Goal: Task Accomplishment & Management: Use online tool/utility

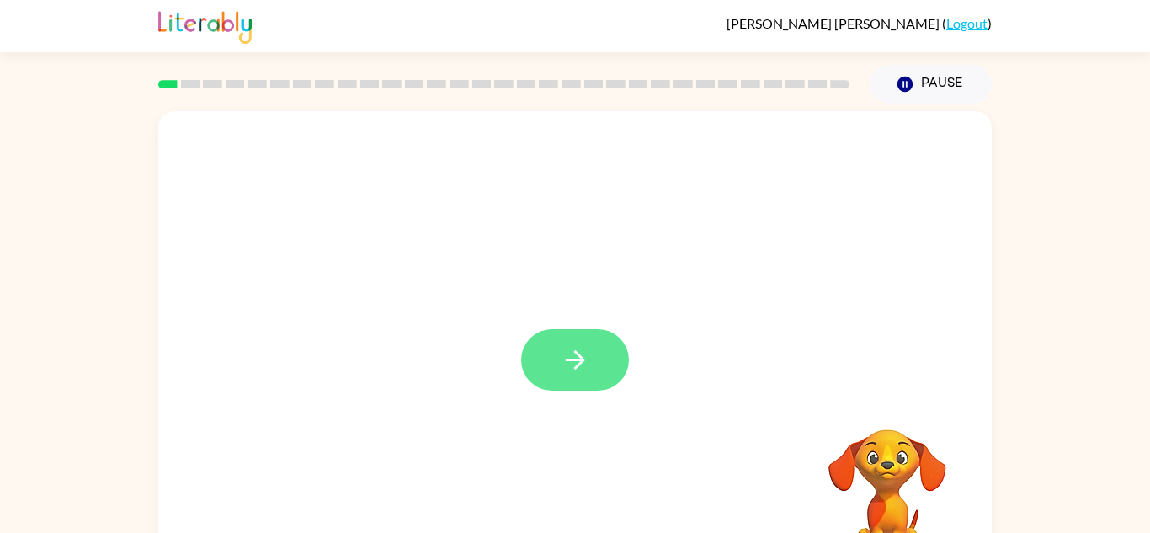
click at [593, 338] on button "button" at bounding box center [575, 359] width 108 height 61
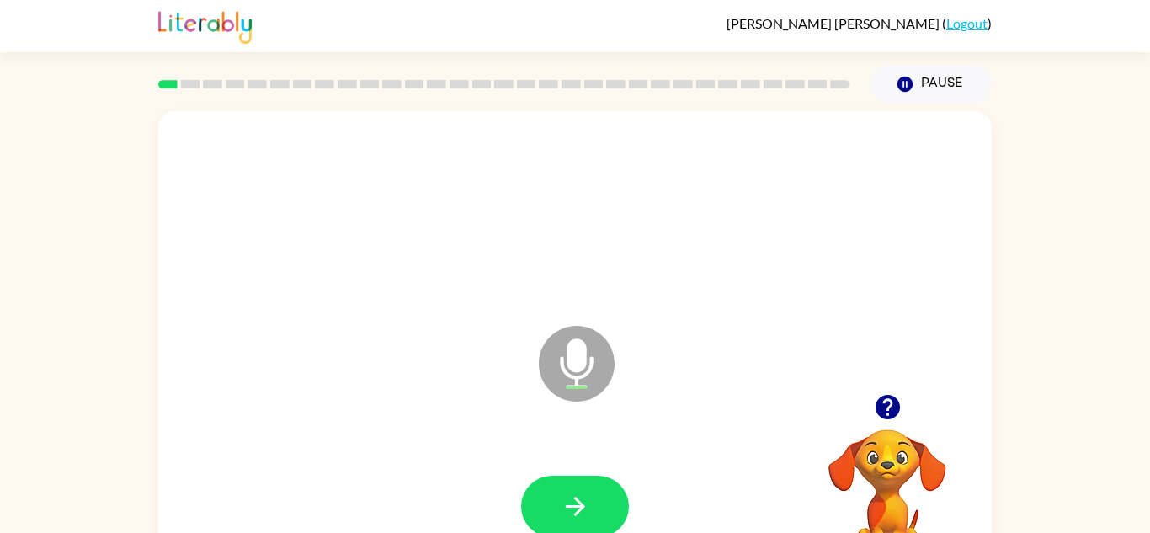
click at [588, 354] on icon at bounding box center [577, 364] width 76 height 76
click at [577, 518] on icon "button" at bounding box center [575, 506] width 29 height 29
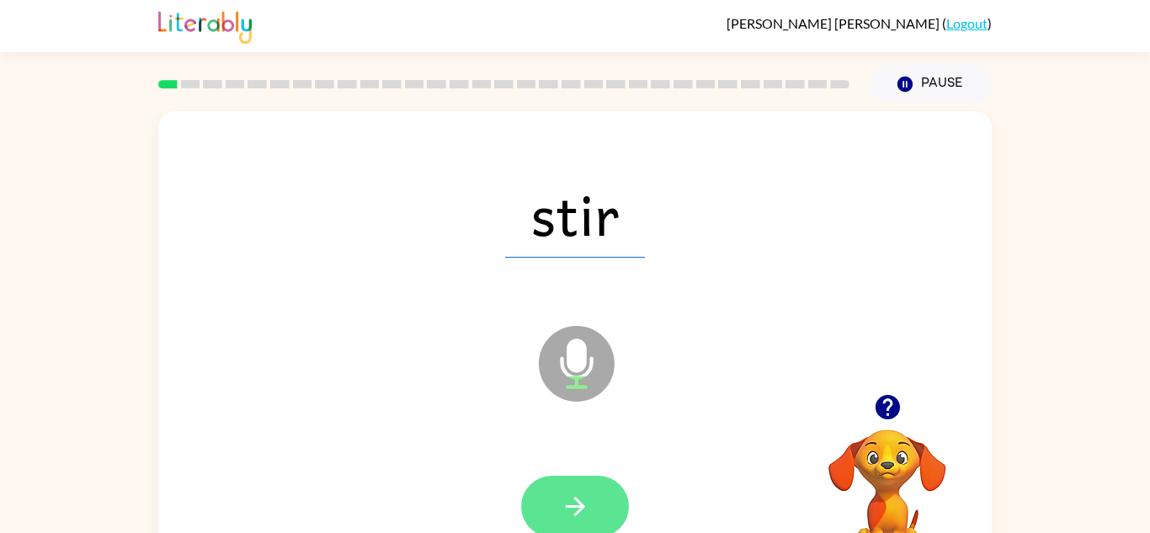
click at [570, 508] on icon "button" at bounding box center [575, 506] width 29 height 29
click at [580, 503] on icon "button" at bounding box center [574, 506] width 19 height 19
click at [601, 505] on button "button" at bounding box center [575, 506] width 108 height 61
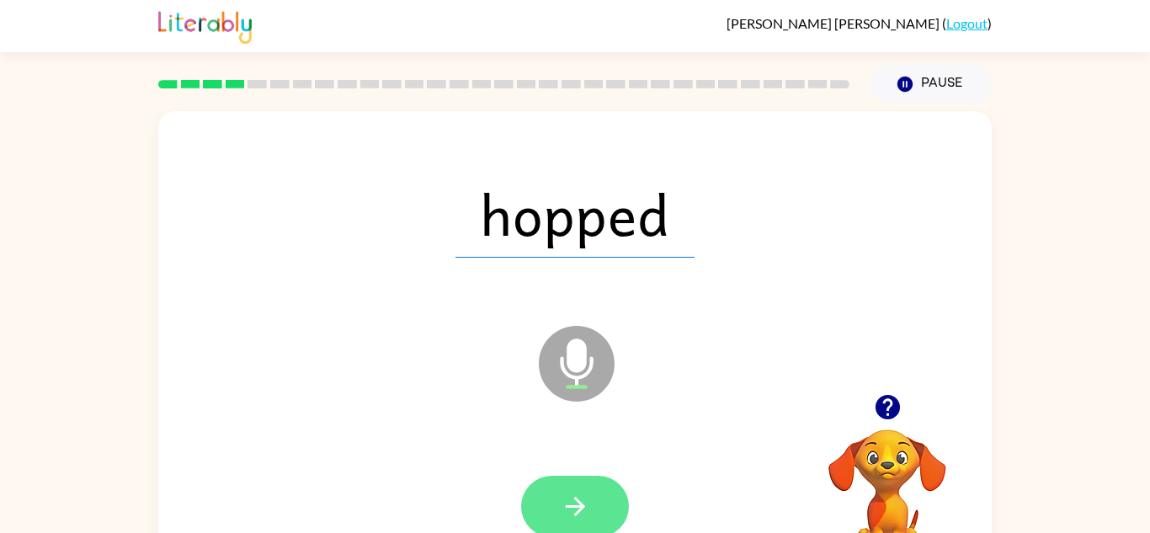
click at [581, 510] on icon "button" at bounding box center [574, 506] width 19 height 19
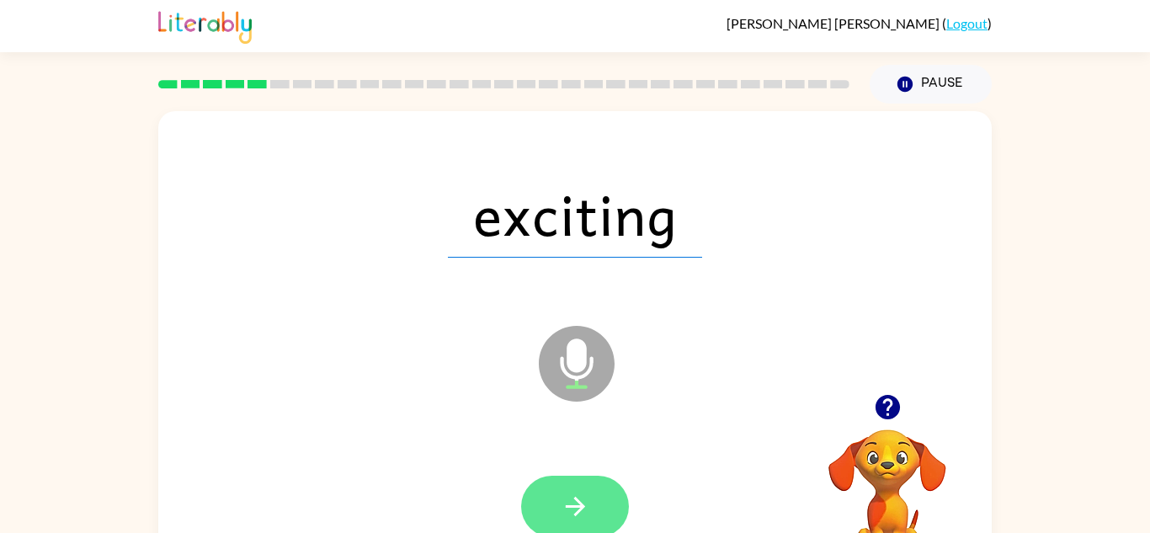
click at [567, 516] on icon "button" at bounding box center [575, 506] width 29 height 29
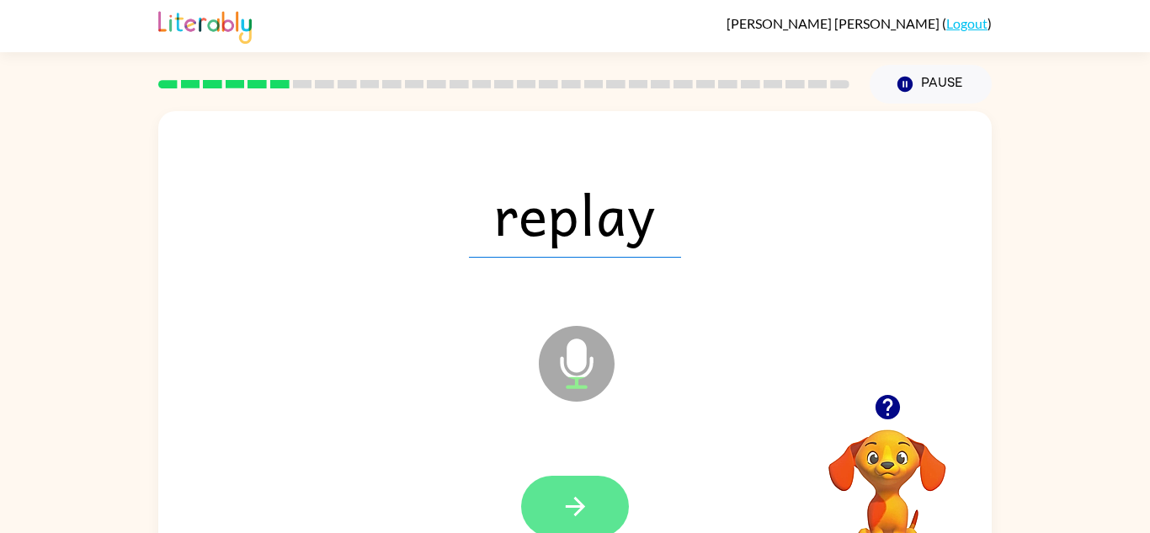
click at [599, 512] on button "button" at bounding box center [575, 506] width 108 height 61
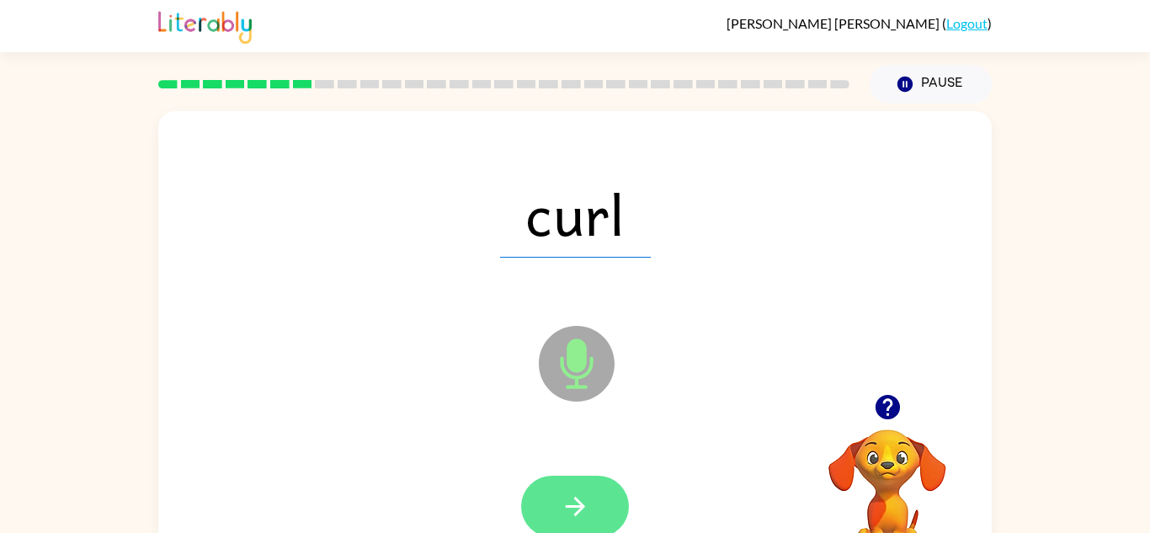
click at [569, 513] on icon "button" at bounding box center [575, 506] width 29 height 29
click at [591, 508] on button "button" at bounding box center [575, 506] width 108 height 61
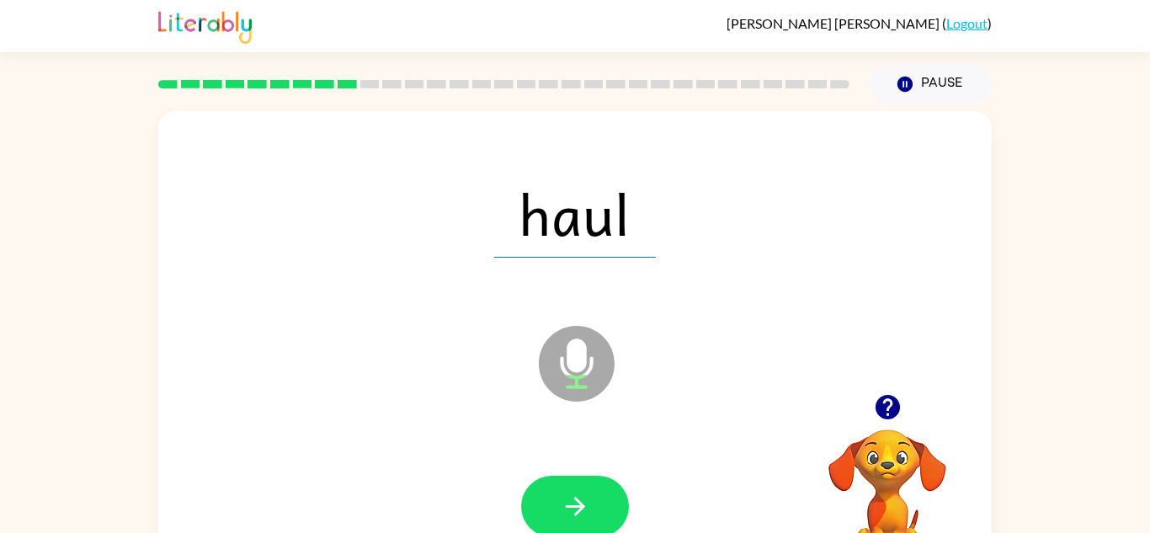
click at [895, 415] on icon "button" at bounding box center [887, 407] width 24 height 24
click at [285, 394] on div "haul Microphone The Microphone is here when it is your turn to talk" at bounding box center [574, 351] width 833 height 481
click at [73, 487] on div "haul Microphone The Microphone is here when it is your turn to talk Your browse…" at bounding box center [575, 348] width 1150 height 488
click at [327, 92] on div at bounding box center [503, 84] width 711 height 59
click at [310, 92] on div at bounding box center [503, 84] width 711 height 59
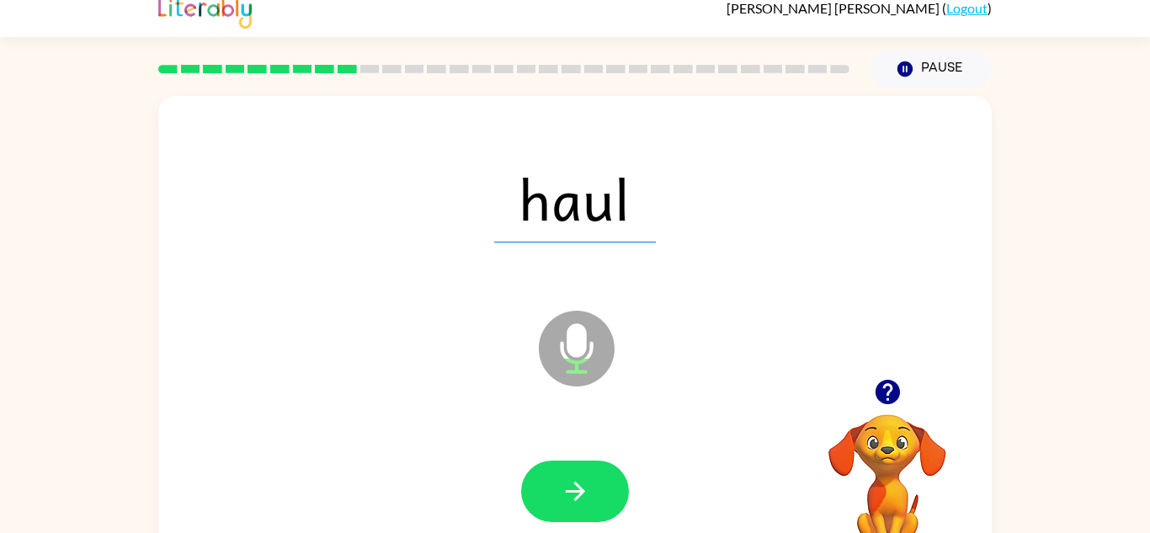
scroll to position [14, 0]
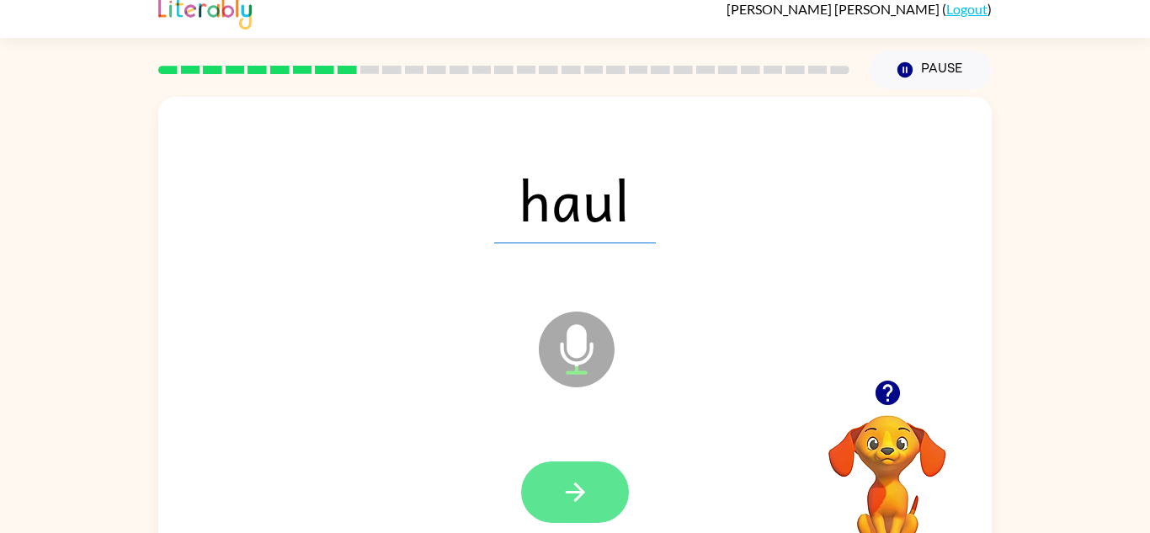
click at [581, 504] on icon "button" at bounding box center [575, 491] width 29 height 29
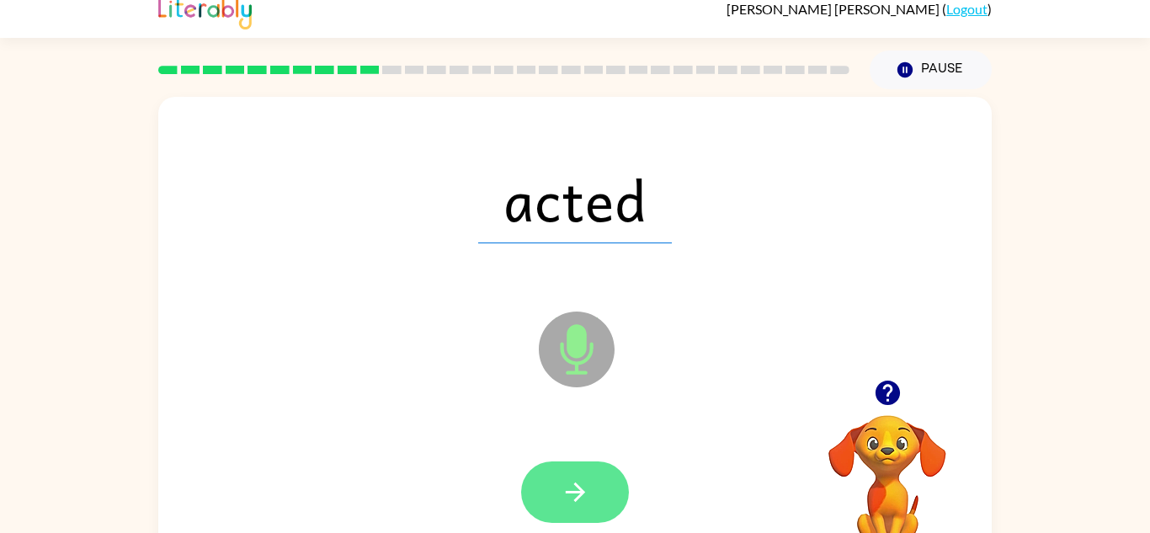
click at [591, 504] on button "button" at bounding box center [575, 491] width 108 height 61
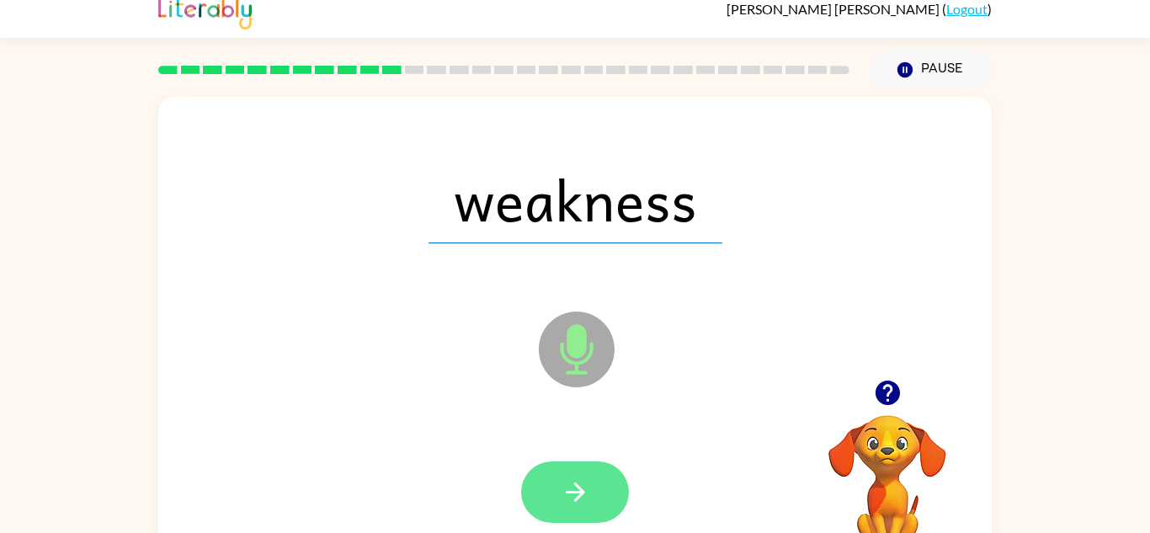
click at [577, 500] on icon "button" at bounding box center [575, 491] width 29 height 29
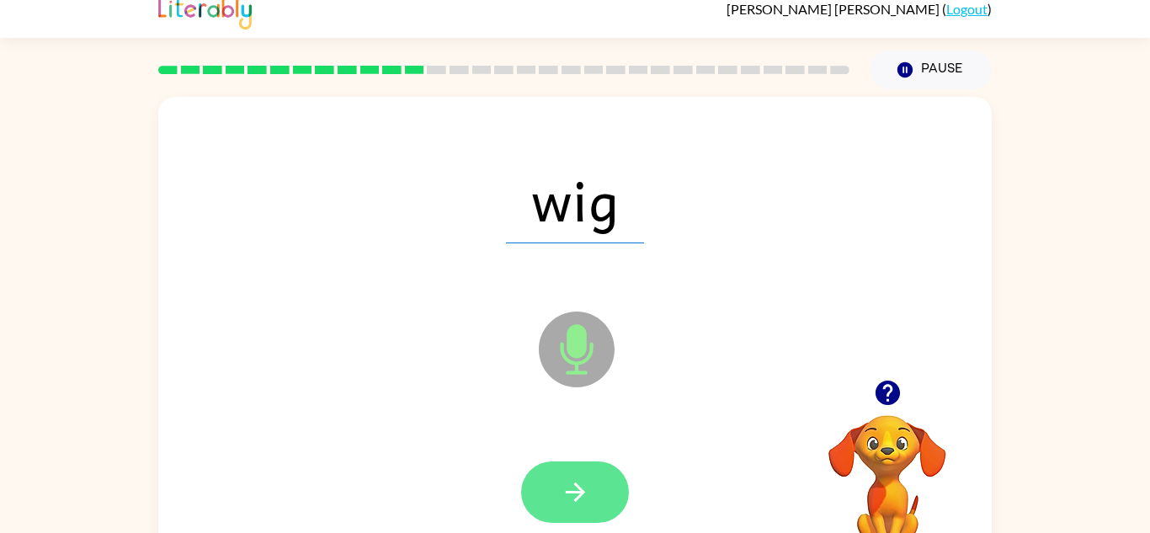
click at [578, 518] on button "button" at bounding box center [575, 491] width 108 height 61
click at [582, 498] on icon "button" at bounding box center [575, 491] width 29 height 29
click at [572, 496] on icon "button" at bounding box center [575, 491] width 29 height 29
click at [581, 496] on icon "button" at bounding box center [574, 491] width 19 height 19
click at [566, 511] on button "button" at bounding box center [575, 491] width 108 height 61
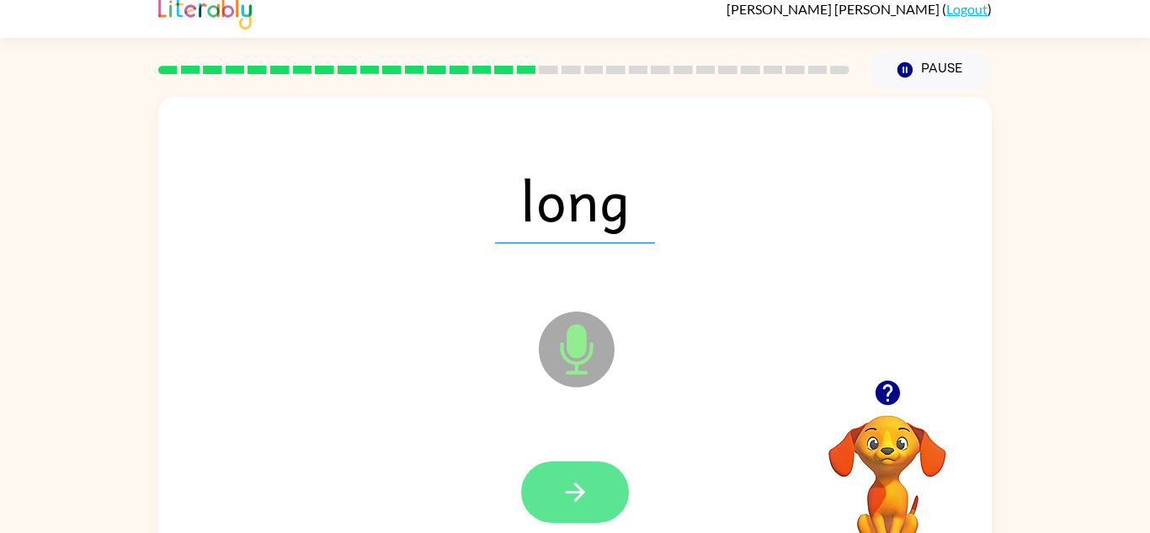
click at [561, 505] on icon "button" at bounding box center [575, 491] width 29 height 29
click at [572, 500] on icon "button" at bounding box center [575, 491] width 29 height 29
click at [582, 503] on icon "button" at bounding box center [575, 491] width 29 height 29
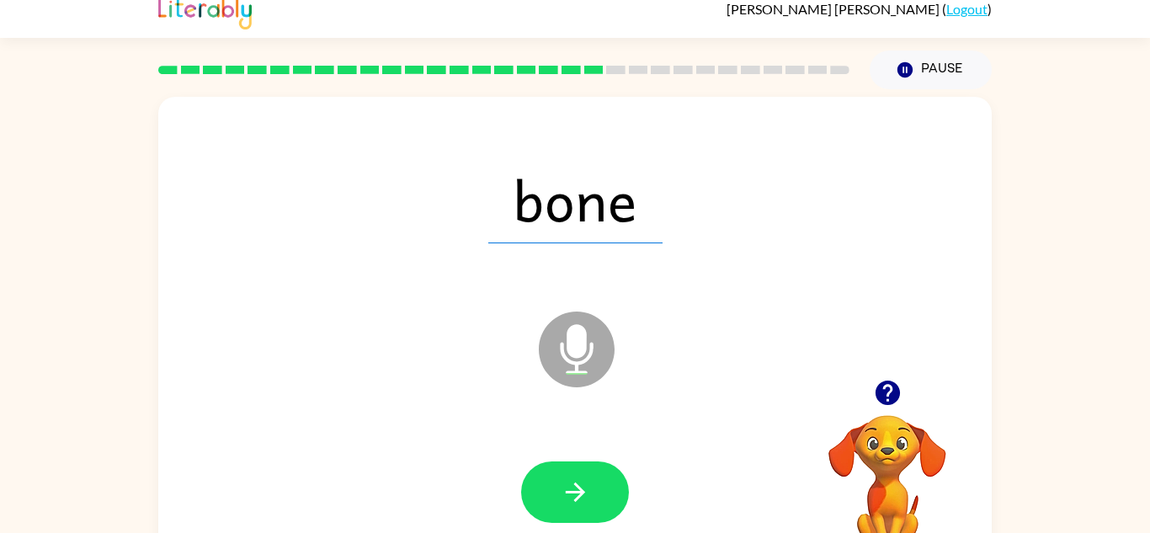
click at [596, 360] on icon at bounding box center [577, 349] width 76 height 76
click at [589, 489] on icon "button" at bounding box center [575, 491] width 29 height 29
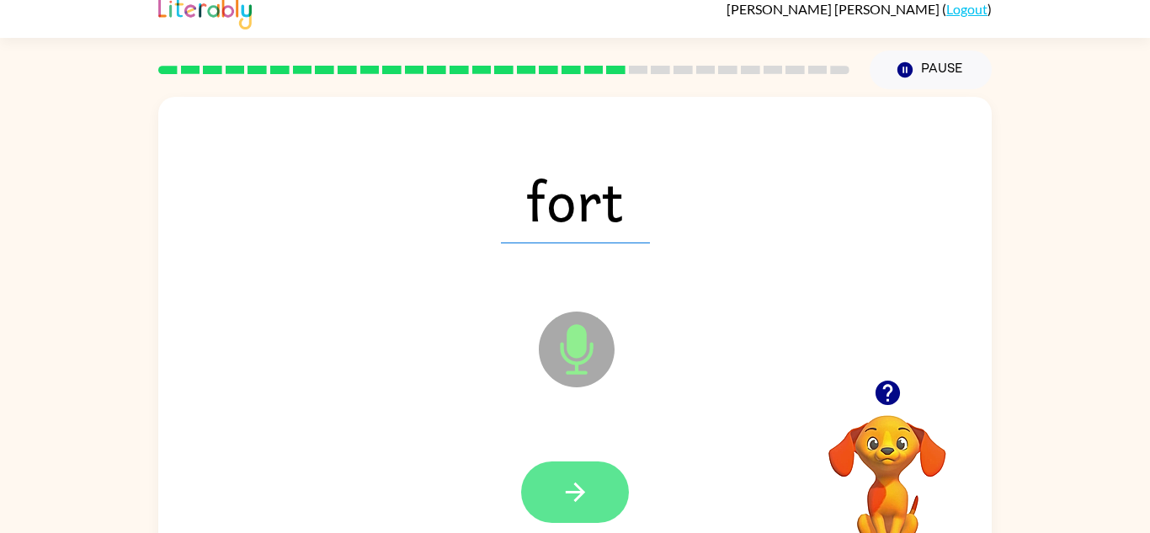
click at [595, 485] on button "button" at bounding box center [575, 491] width 108 height 61
click at [574, 497] on icon "button" at bounding box center [575, 491] width 29 height 29
click at [571, 508] on button "button" at bounding box center [575, 491] width 108 height 61
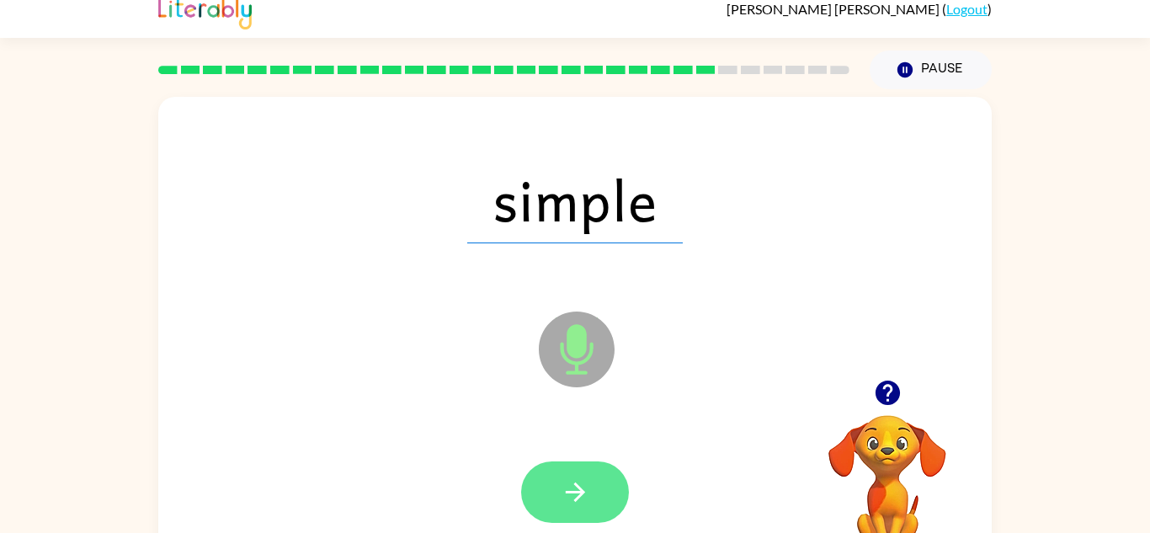
click at [590, 500] on button "button" at bounding box center [575, 491] width 108 height 61
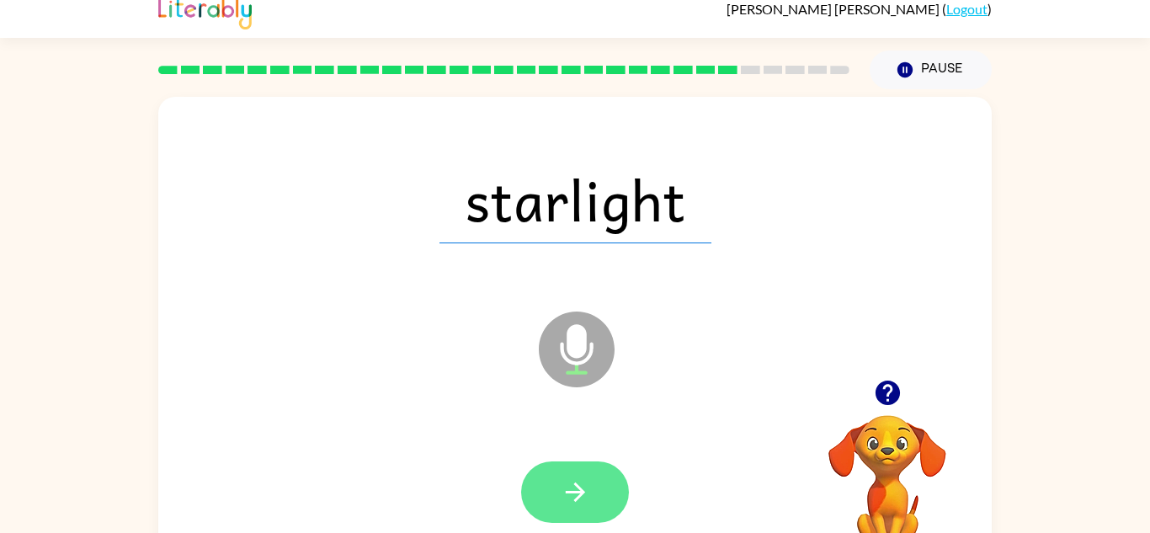
click at [572, 495] on icon "button" at bounding box center [575, 491] width 29 height 29
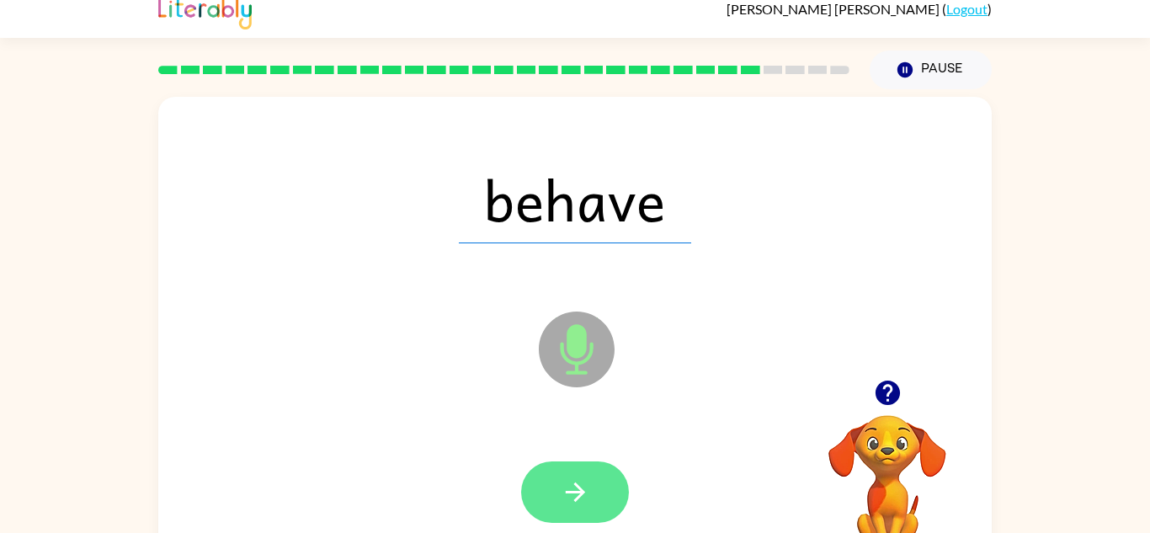
click at [575, 495] on icon "button" at bounding box center [575, 491] width 29 height 29
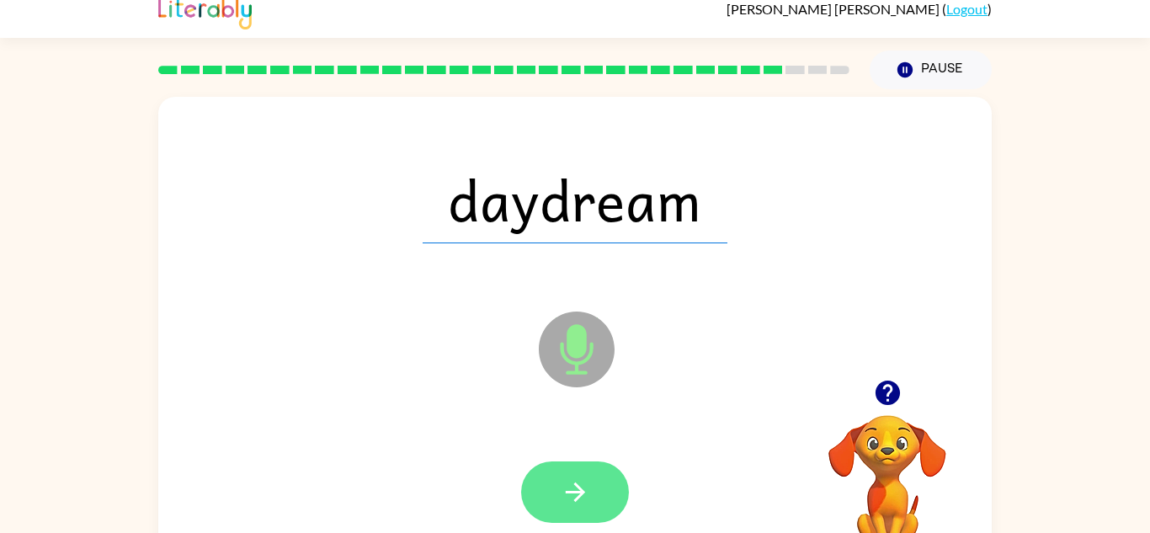
click at [567, 495] on icon "button" at bounding box center [575, 491] width 29 height 29
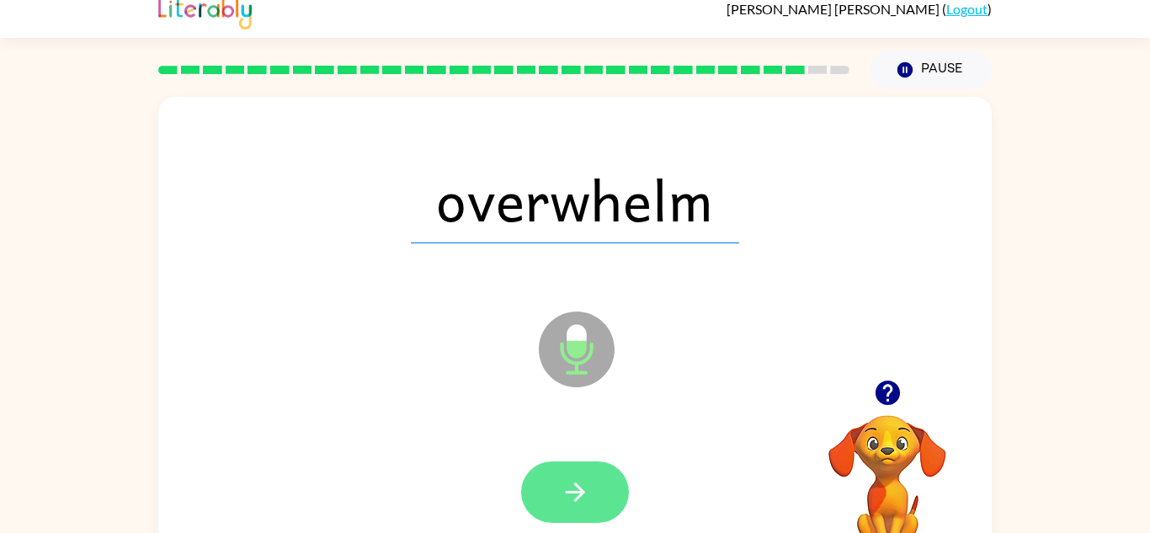
click at [574, 496] on icon "button" at bounding box center [575, 491] width 29 height 29
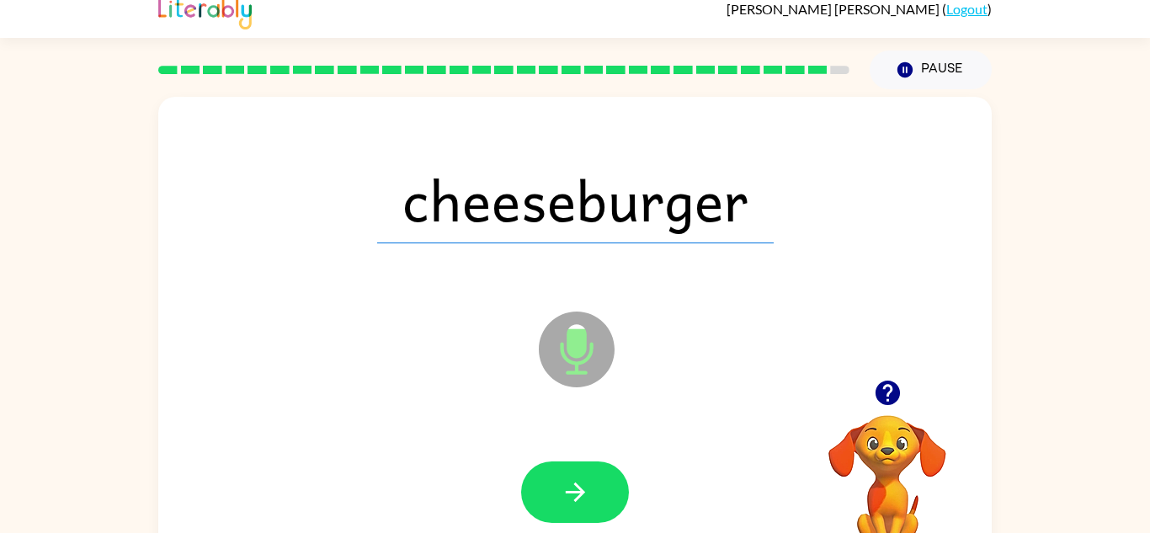
scroll to position [0, 0]
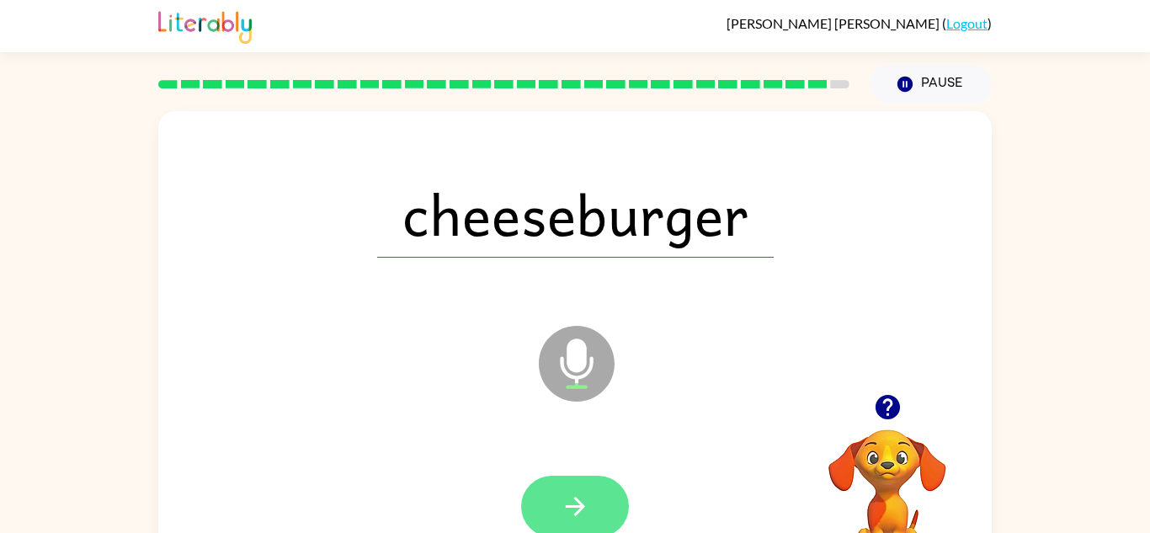
click at [600, 508] on button "button" at bounding box center [575, 506] width 108 height 61
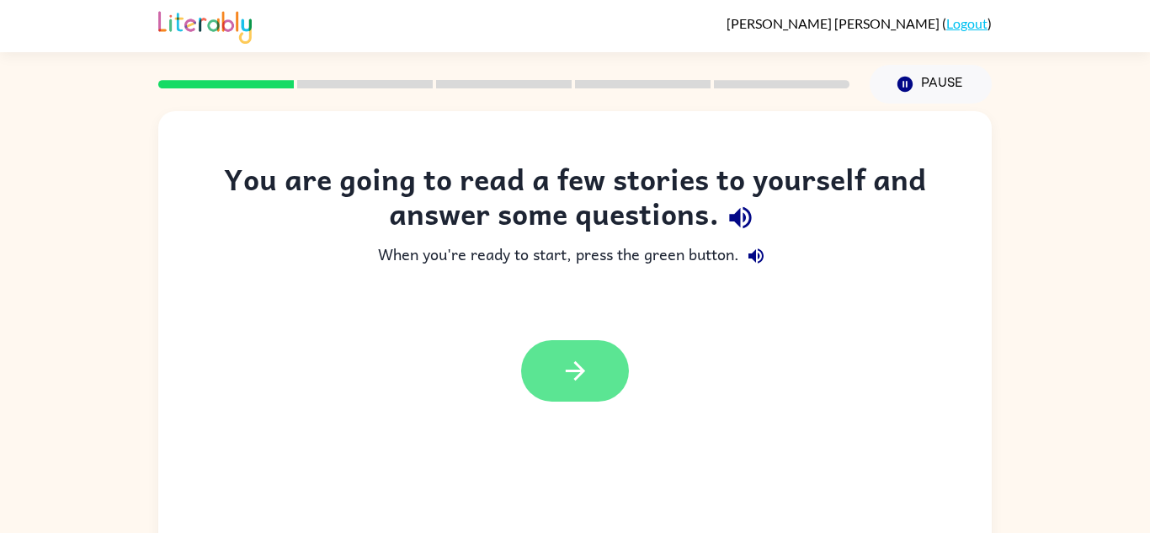
click at [583, 371] on icon "button" at bounding box center [574, 370] width 19 height 19
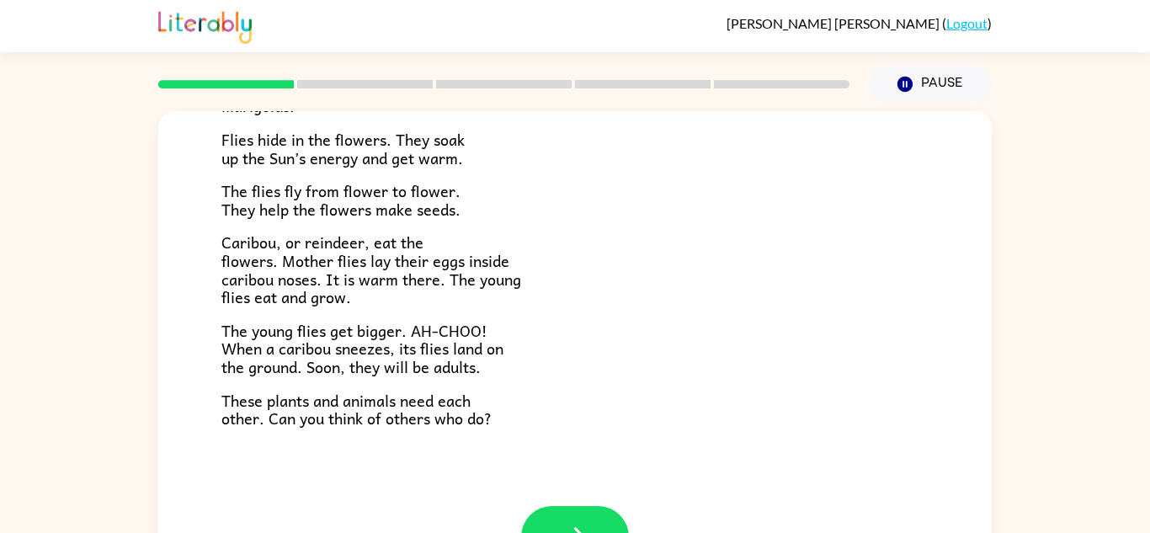
scroll to position [59, 0]
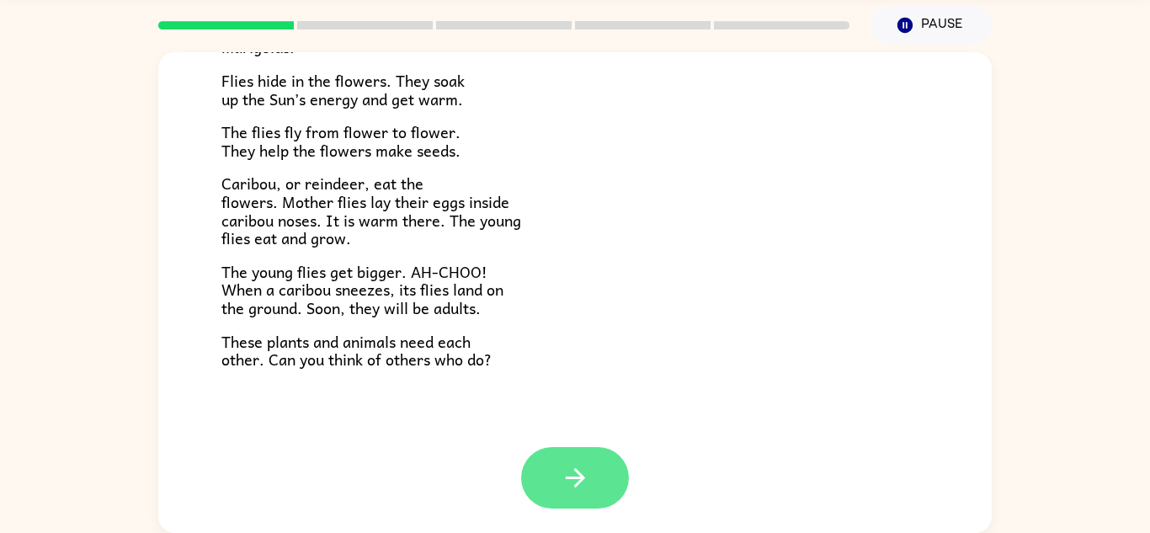
click at [576, 485] on icon "button" at bounding box center [574, 477] width 19 height 19
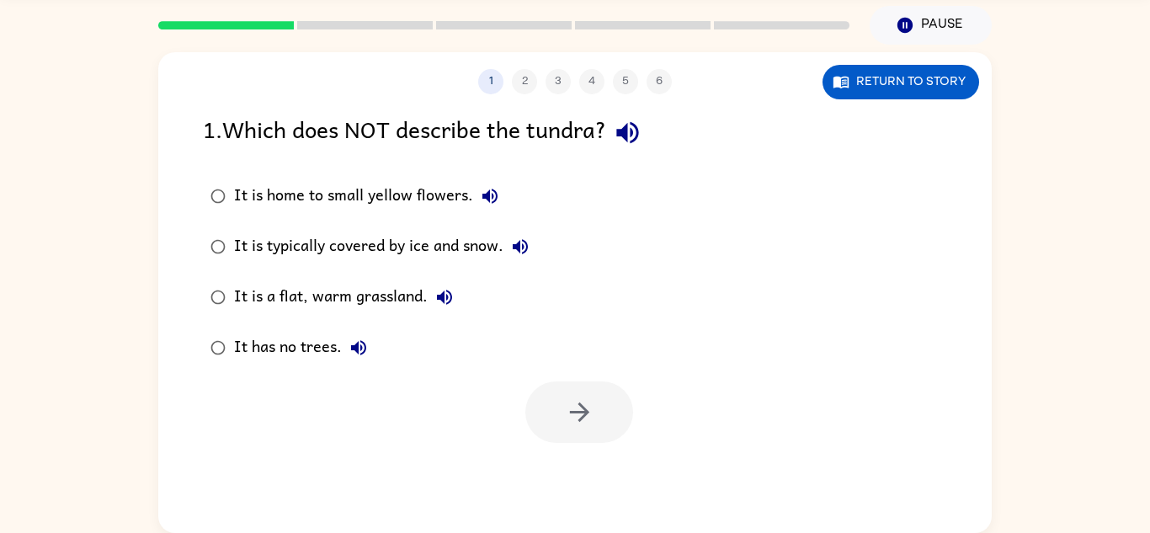
scroll to position [0, 0]
click at [958, 65] on button "Return to story" at bounding box center [900, 82] width 157 height 35
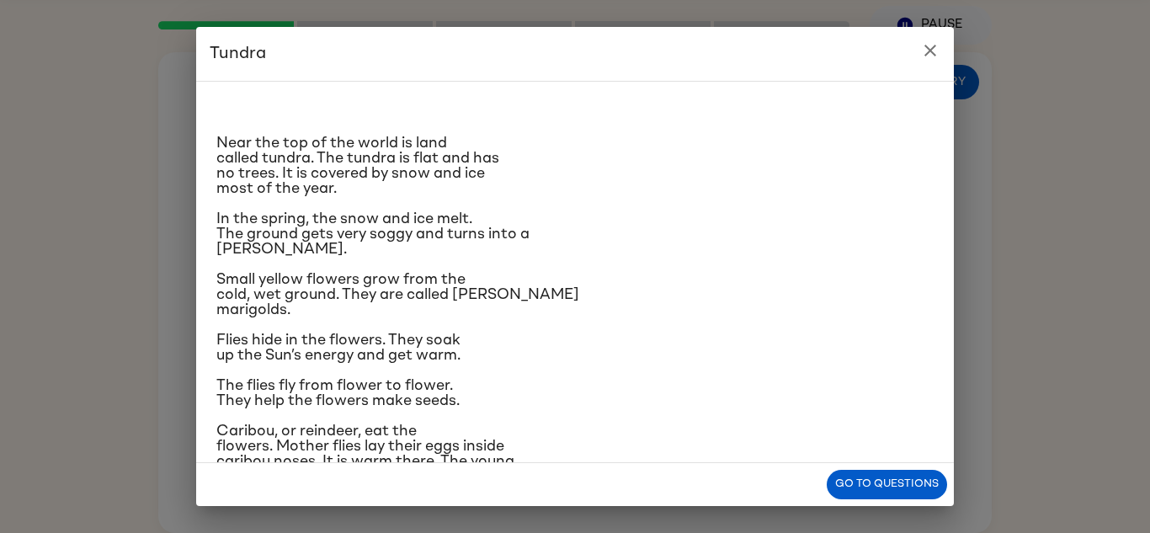
click at [934, 43] on icon "close" at bounding box center [930, 50] width 20 height 20
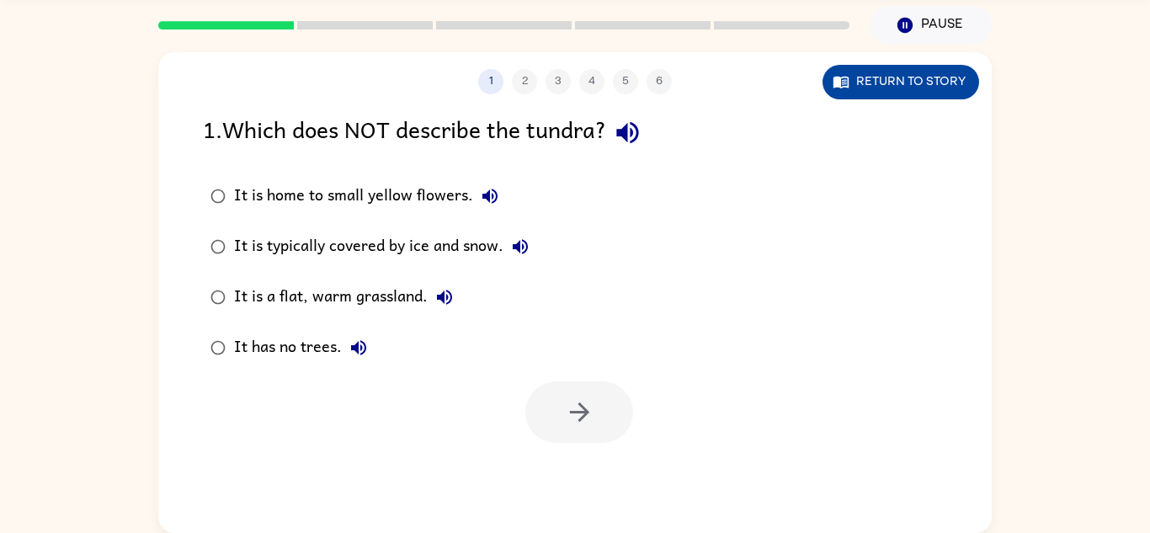
click at [923, 76] on button "Return to story" at bounding box center [900, 82] width 157 height 35
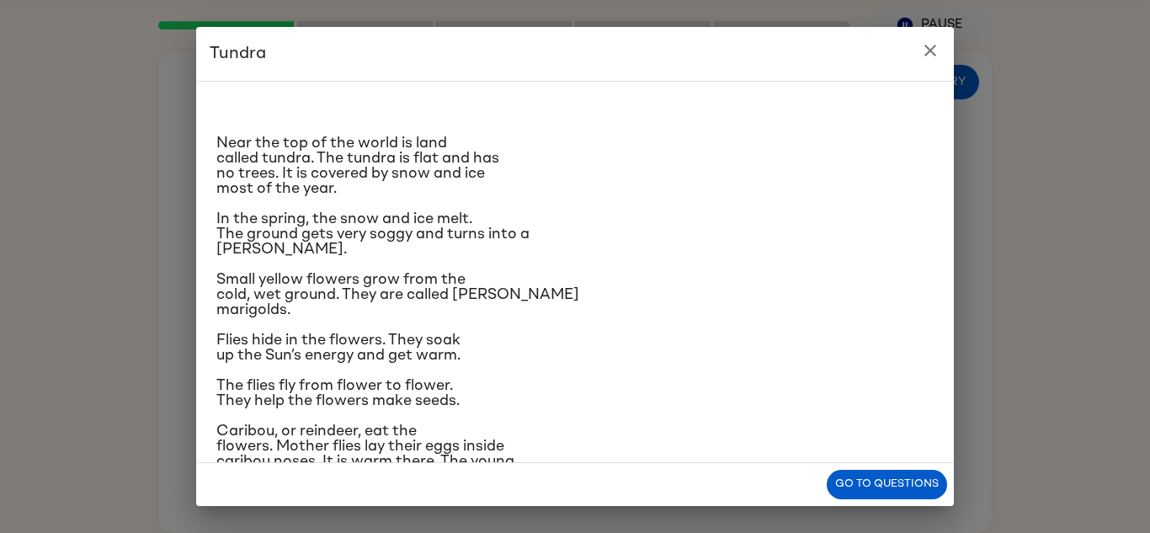
click at [936, 41] on icon "close" at bounding box center [930, 50] width 20 height 20
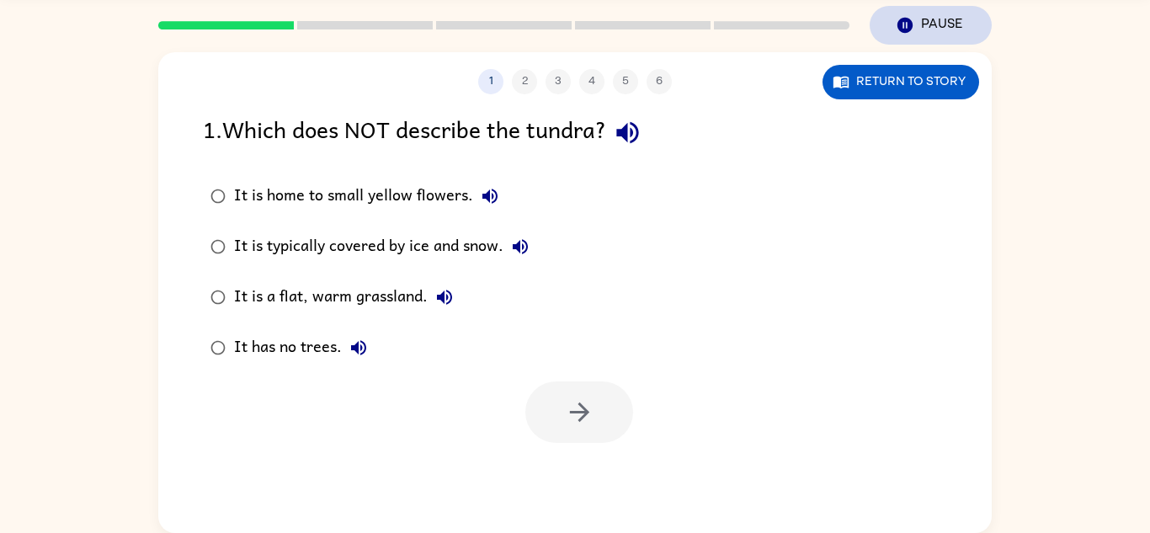
click at [939, 45] on button "Pause Pause" at bounding box center [931, 25] width 122 height 39
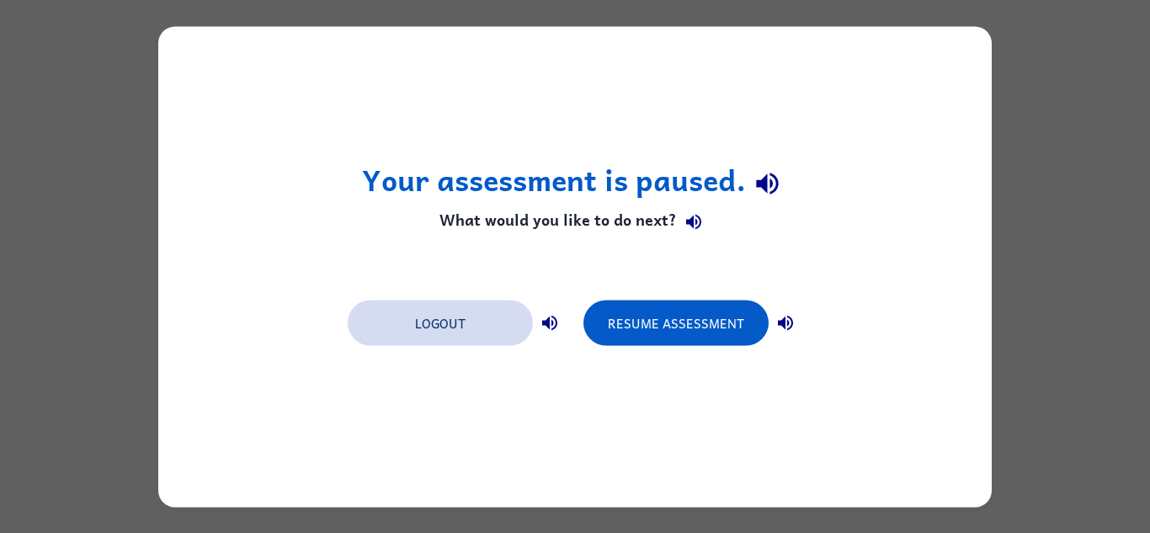
click at [446, 344] on button "Logout" at bounding box center [440, 322] width 185 height 45
